Goal: Task Accomplishment & Management: Manage account settings

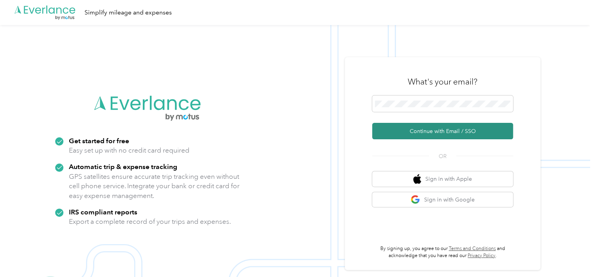
click at [428, 127] on button "Continue with Email / SSO" at bounding box center [442, 131] width 141 height 16
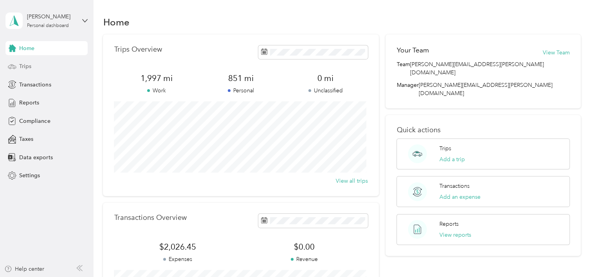
click at [20, 62] on span "Trips" at bounding box center [25, 66] width 12 height 8
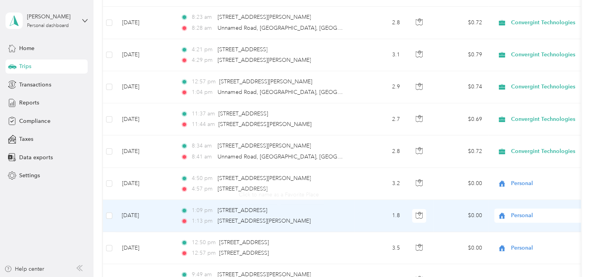
scroll to position [157, 0]
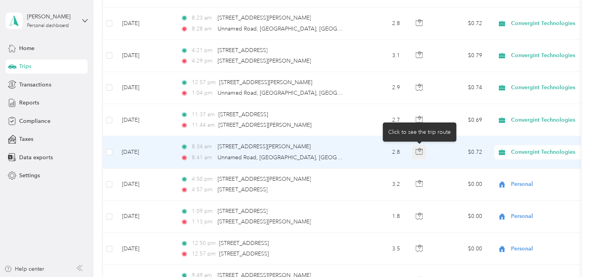
click at [417, 153] on icon "button" at bounding box center [419, 151] width 7 height 7
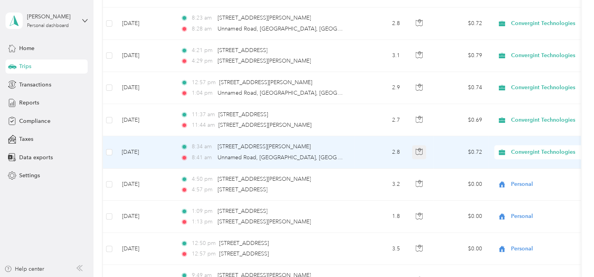
click at [417, 153] on icon "button" at bounding box center [419, 151] width 7 height 7
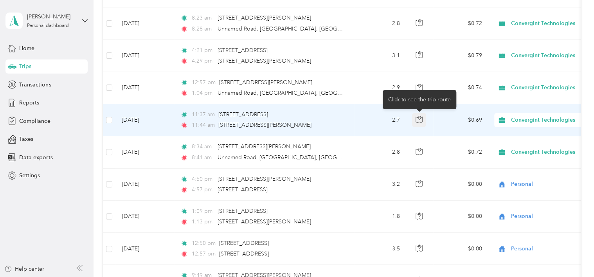
click at [418, 121] on icon "button" at bounding box center [419, 119] width 7 height 7
click at [520, 119] on span "Convergint Technologies" at bounding box center [547, 120] width 72 height 9
click at [530, 144] on span "Personal" at bounding box center [551, 148] width 74 height 8
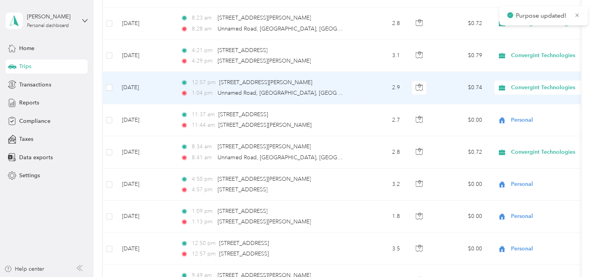
click at [526, 88] on span "Convergint Technologies" at bounding box center [547, 87] width 72 height 9
click at [529, 113] on span "Personal" at bounding box center [551, 115] width 74 height 8
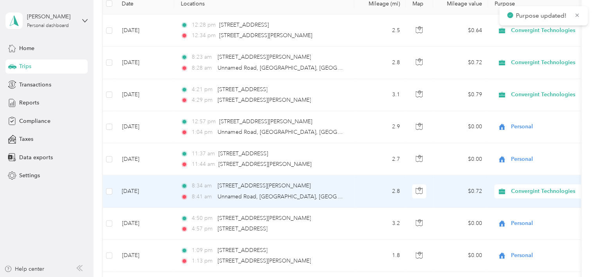
scroll to position [78, 0]
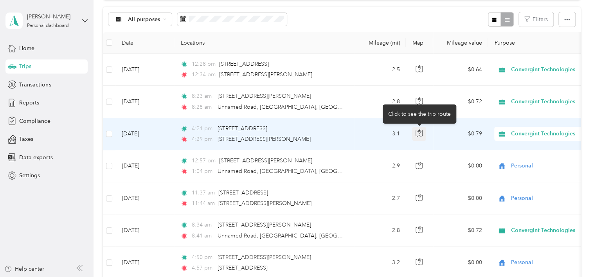
click at [424, 130] on button "button" at bounding box center [419, 134] width 14 height 14
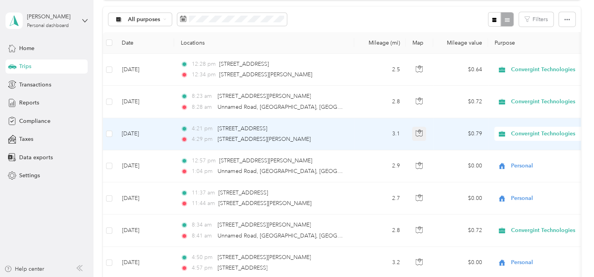
click at [423, 131] on button "button" at bounding box center [419, 134] width 14 height 14
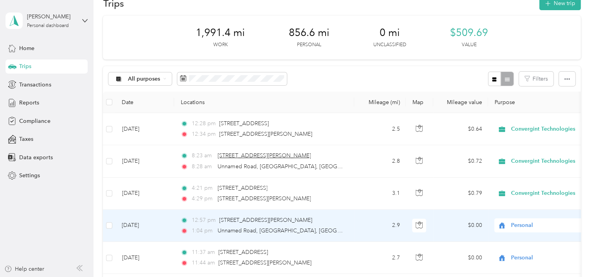
scroll to position [0, 0]
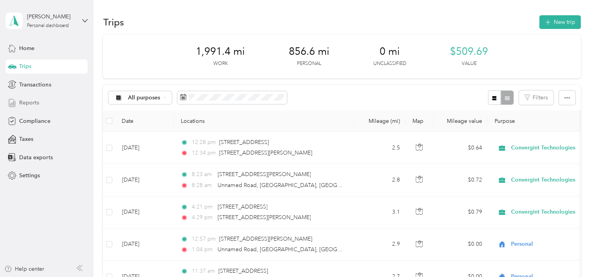
click at [22, 103] on span "Reports" at bounding box center [29, 103] width 20 height 8
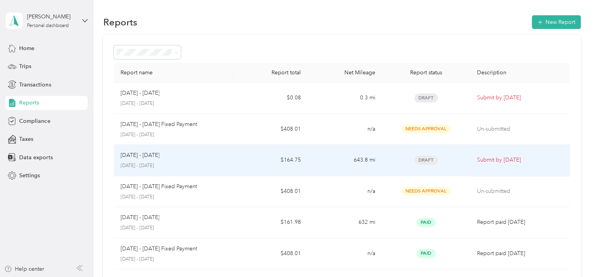
click at [325, 158] on td "643.8 mi" at bounding box center [344, 160] width 74 height 31
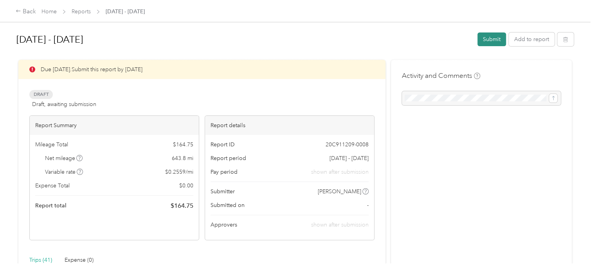
click at [489, 38] on button "Submit" at bounding box center [491, 39] width 29 height 14
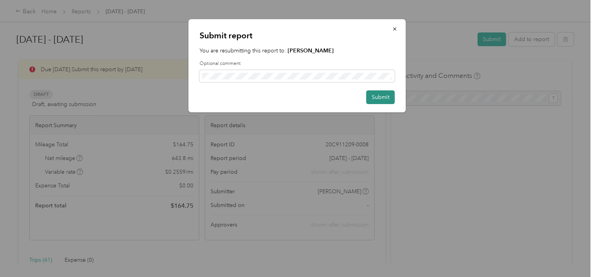
click at [383, 96] on button "Submit" at bounding box center [380, 97] width 29 height 14
